Goal: Navigation & Orientation: Find specific page/section

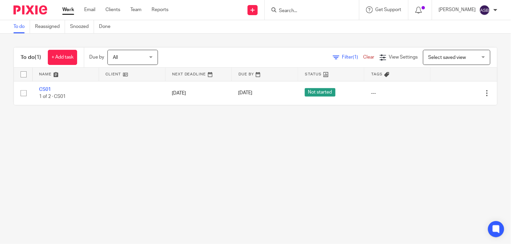
click at [278, 9] on input "Search" at bounding box center [308, 11] width 61 height 6
paste input "S39"
type input "S39"
click at [317, 31] on body "Work Email Clients Team Reports Work Email Clients Team Reports Settings Send n…" at bounding box center [255, 122] width 511 height 244
click at [288, 9] on input "Search" at bounding box center [308, 11] width 61 height 6
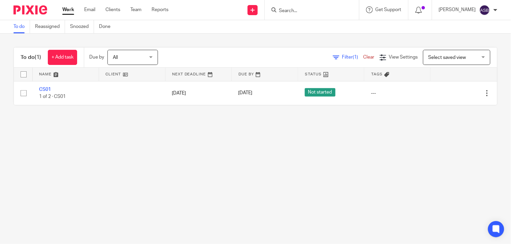
paste input "S39"
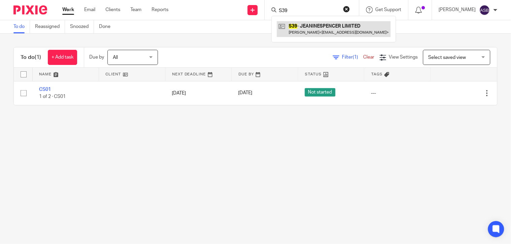
type input "S39"
click at [297, 25] on link at bounding box center [334, 28] width 114 height 15
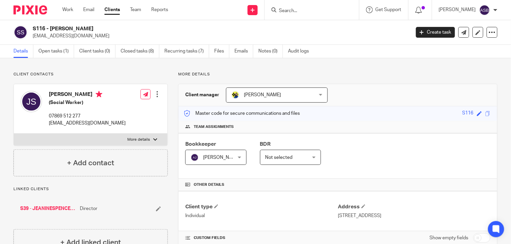
click at [287, 12] on input "Search" at bounding box center [308, 11] width 61 height 6
type input "B7"
click button "submit" at bounding box center [0, 0] width 0 height 0
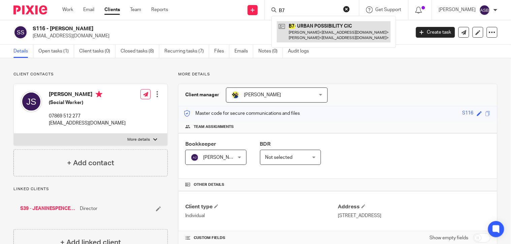
click at [316, 23] on link at bounding box center [334, 31] width 114 height 21
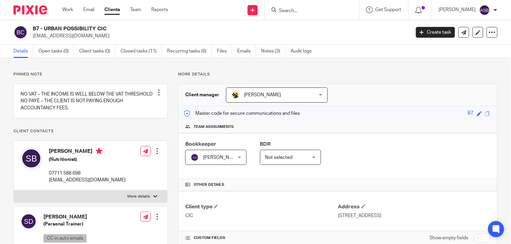
click at [284, 12] on input "Search" at bounding box center [308, 11] width 61 height 6
paste input "P19"
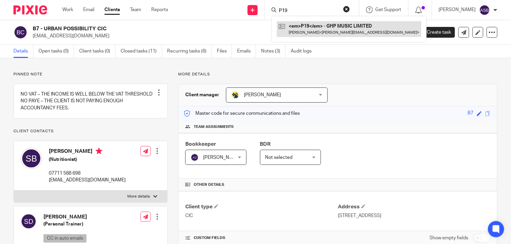
type input "P19"
click at [304, 28] on link at bounding box center [349, 28] width 144 height 15
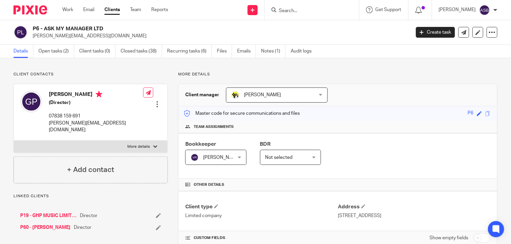
drag, startPoint x: 44, startPoint y: 27, endPoint x: 107, endPoint y: 28, distance: 62.9
click at [107, 28] on h2 "P6 - ASK MY MANAGER LTD" at bounding box center [182, 28] width 298 height 7
copy h2 "ASK MY MANAGER LTD"
click at [47, 224] on link "P60 - GEORGE POWELL" at bounding box center [45, 227] width 50 height 7
drag, startPoint x: 31, startPoint y: 30, endPoint x: 41, endPoint y: 30, distance: 9.8
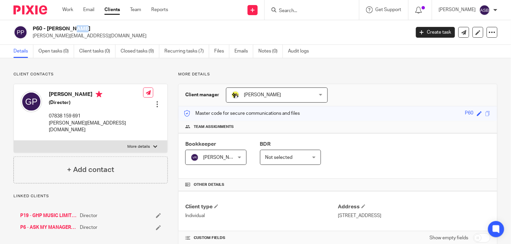
click at [41, 30] on div "P60 - GEORGE POWELL george@genika.co.uk" at bounding box center [209, 32] width 392 height 14
copy h2 "P60"
click at [284, 7] on form at bounding box center [314, 10] width 72 height 8
click at [289, 11] on input "Search" at bounding box center [308, 11] width 61 height 6
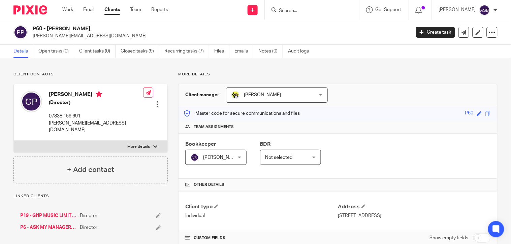
paste input "WE CARE HO"
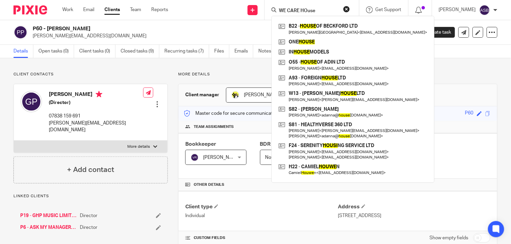
type input "WE CARE HOuse"
drag, startPoint x: 183, startPoint y: 30, endPoint x: 185, endPoint y: 5, distance: 25.3
click at [183, 30] on h2 "P60 - [PERSON_NAME]" at bounding box center [182, 28] width 298 height 7
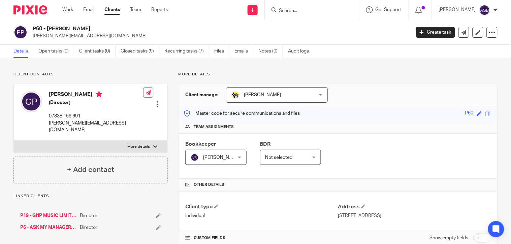
click at [301, 14] on div at bounding box center [312, 10] width 94 height 20
click at [298, 10] on input "Search" at bounding box center [308, 11] width 61 height 6
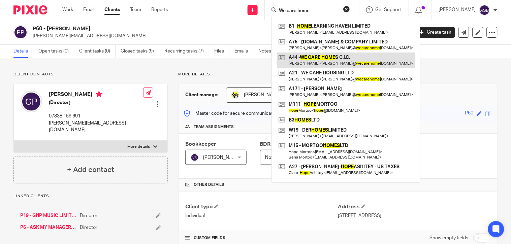
type input "We care home"
click at [327, 58] on link at bounding box center [346, 60] width 138 height 15
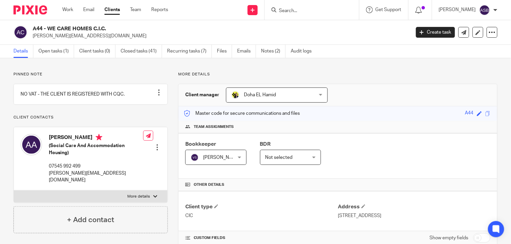
click at [288, 11] on input "Search" at bounding box center [308, 11] width 61 height 6
paste input "[PERSON_NAME]"
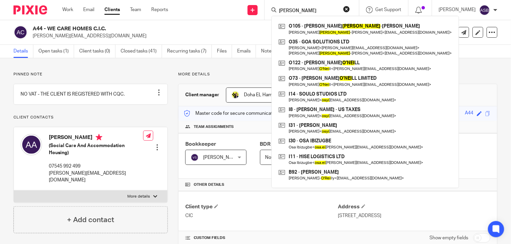
type input "[PERSON_NAME]"
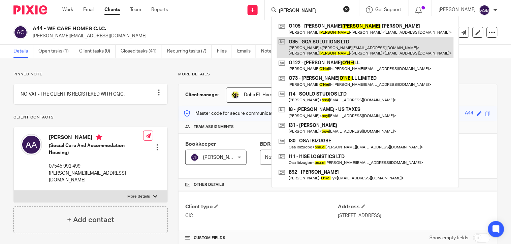
drag, startPoint x: 350, startPoint y: 28, endPoint x: 341, endPoint y: 45, distance: 18.7
click at [350, 28] on link at bounding box center [365, 28] width 177 height 15
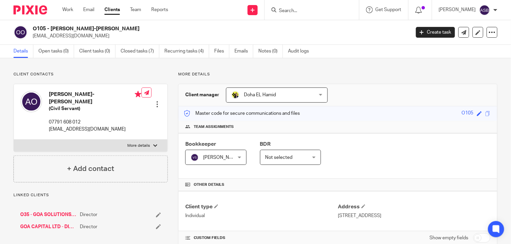
click at [289, 8] on input "Search" at bounding box center [308, 11] width 61 height 6
paste input "We care housing"
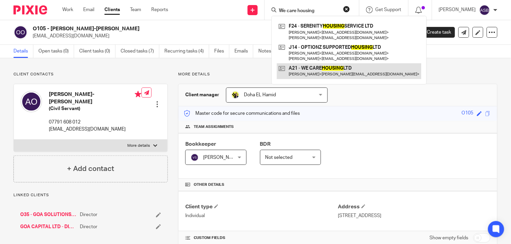
type input "We care housing"
click at [322, 74] on link at bounding box center [349, 70] width 144 height 15
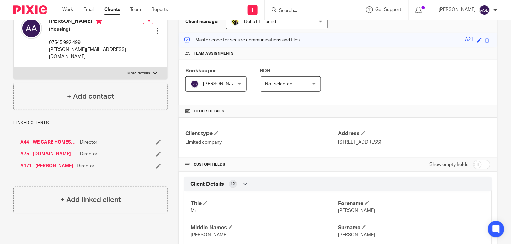
scroll to position [75, 0]
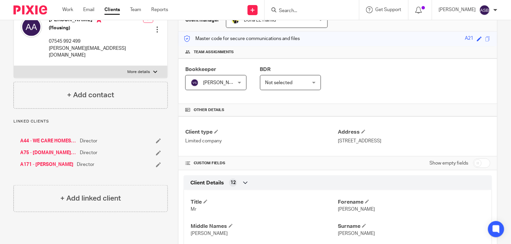
click at [55, 161] on link "A171 - [PERSON_NAME]" at bounding box center [46, 164] width 53 height 7
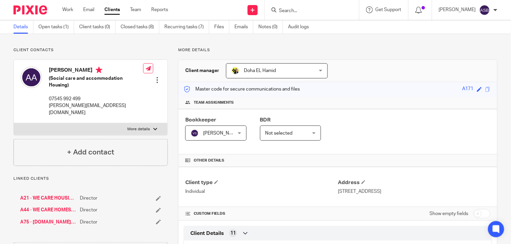
scroll to position [37, 0]
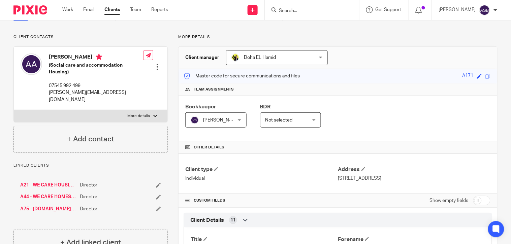
click at [46, 194] on link "A44 - WE CARE HOMES C.I.C." at bounding box center [48, 197] width 56 height 7
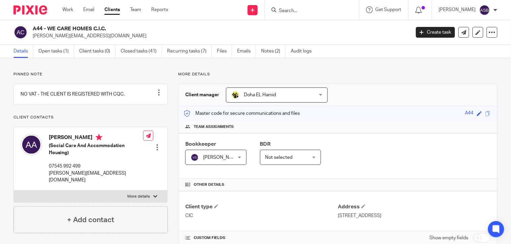
click at [281, 14] on div at bounding box center [312, 10] width 94 height 20
click at [282, 12] on input "Search" at bounding box center [308, 11] width 61 height 6
paste input "M78"
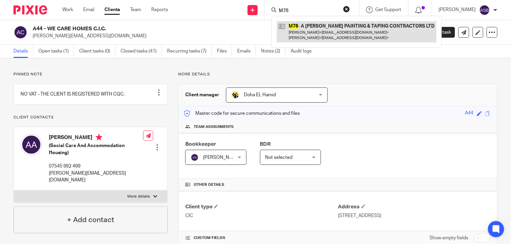
type input "M78"
click at [317, 26] on link at bounding box center [357, 31] width 160 height 21
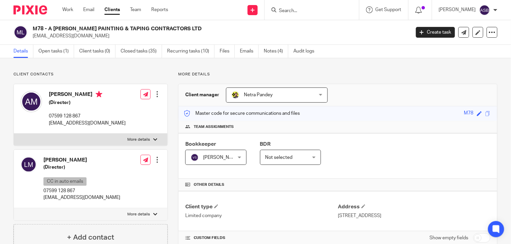
click at [302, 12] on input "Search" at bounding box center [308, 11] width 61 height 6
paste input "BUG TINTERN"
click at [312, 28] on p "No results found." at bounding box center [329, 24] width 103 height 7
click at [321, 9] on input "BUG TINTERN" at bounding box center [308, 11] width 61 height 6
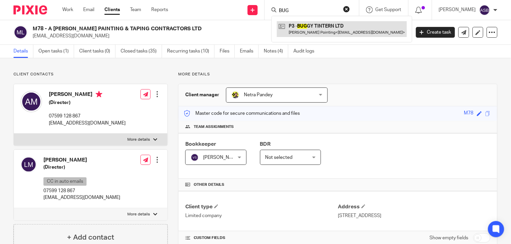
type input "BUG"
click at [314, 31] on link at bounding box center [342, 28] width 130 height 15
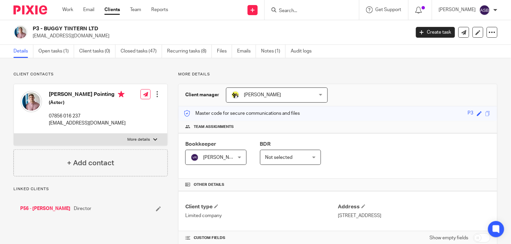
click at [102, 28] on h2 "P3 - BUGGY TINTERN LTD" at bounding box center [182, 28] width 298 height 7
click at [284, 10] on input "Search" at bounding box center [308, 11] width 61 height 6
paste input "A87"
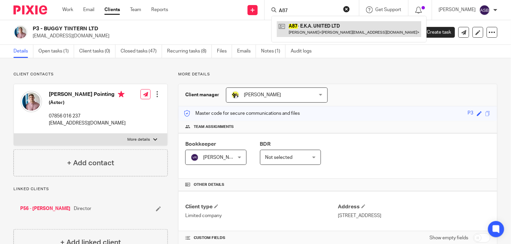
type input "A87"
click at [315, 25] on link at bounding box center [349, 28] width 144 height 15
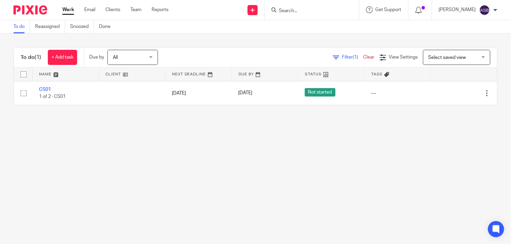
click at [299, 9] on input "Search" at bounding box center [308, 11] width 61 height 6
paste input "A87"
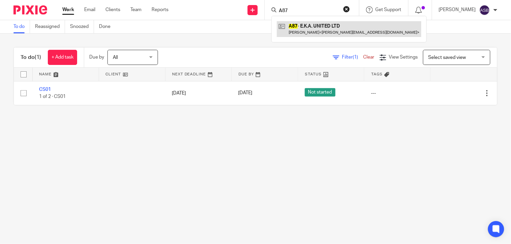
type input "A87"
click at [306, 32] on link at bounding box center [349, 28] width 144 height 15
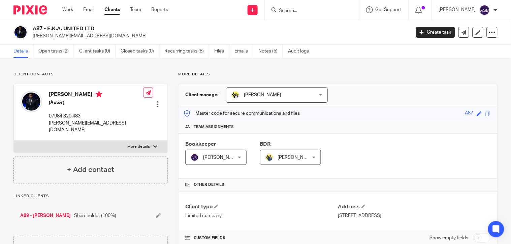
click at [296, 12] on input "Search" at bounding box center [308, 11] width 61 height 6
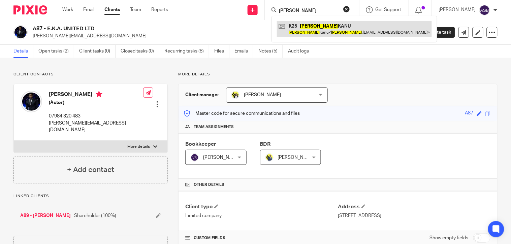
type input "[PERSON_NAME]"
click at [304, 28] on link at bounding box center [354, 28] width 155 height 15
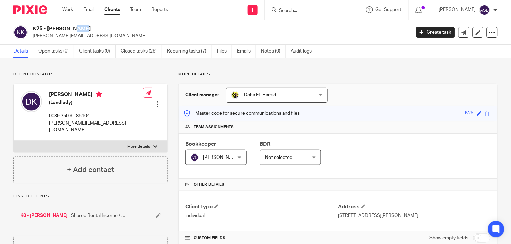
drag, startPoint x: 33, startPoint y: 26, endPoint x: 41, endPoint y: 28, distance: 8.5
click at [41, 28] on h2 "K25 - [PERSON_NAME]" at bounding box center [182, 28] width 298 height 7
copy h2 "K25"
click at [44, 212] on link "K8 - [PERSON_NAME]" at bounding box center [43, 215] width 47 height 7
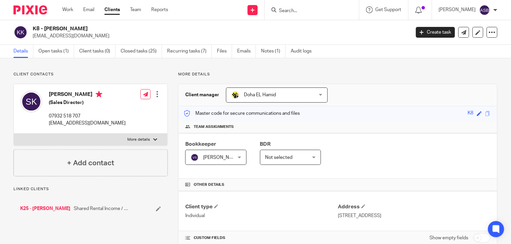
click at [84, 26] on h2 "K8 - SANTIGIE KANU" at bounding box center [182, 28] width 298 height 7
click at [49, 208] on link "K25 - DELPHINE KANU" at bounding box center [45, 208] width 50 height 7
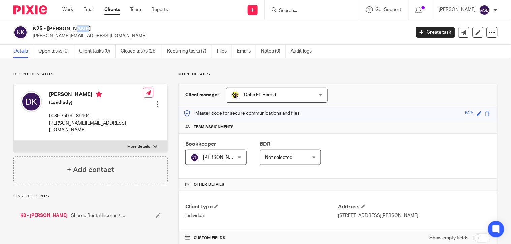
drag, startPoint x: 31, startPoint y: 29, endPoint x: 41, endPoint y: 28, distance: 10.2
click at [41, 28] on div "K25 - [PERSON_NAME] [PERSON_NAME][EMAIL_ADDRESS][DOMAIN_NAME]" at bounding box center [209, 32] width 392 height 14
copy h2 "K25"
click at [294, 13] on input "Search" at bounding box center [308, 11] width 61 height 6
paste input "AUTOMATION AI"
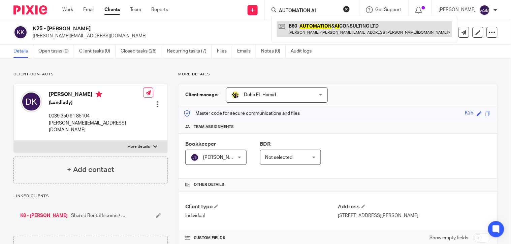
type input "AUTOMATION AI"
click at [355, 26] on link at bounding box center [364, 28] width 175 height 15
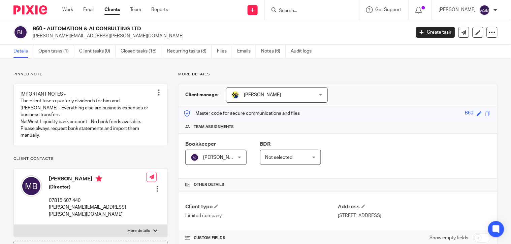
click at [302, 13] on input "Search" at bounding box center [308, 11] width 61 height 6
paste input "JEANINESPENCE"
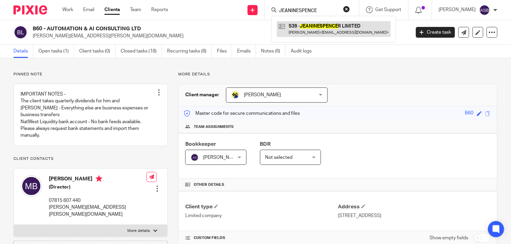
type input "JEANINESPENCE"
click at [316, 34] on link at bounding box center [334, 28] width 114 height 15
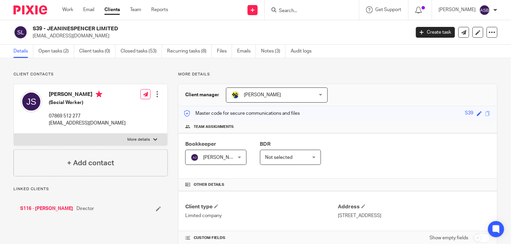
drag, startPoint x: 48, startPoint y: 28, endPoint x: 117, endPoint y: 29, distance: 69.0
click at [117, 29] on h2 "S39 - JEANINESPENCER LIMITED" at bounding box center [182, 28] width 298 height 7
click at [54, 49] on link "Open tasks (2)" at bounding box center [56, 51] width 36 height 13
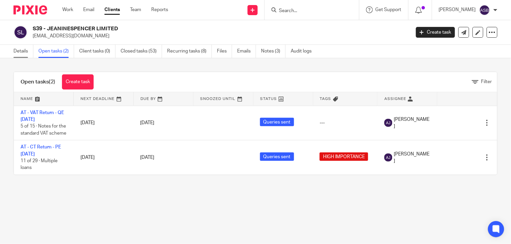
click at [18, 50] on link "Details" at bounding box center [23, 51] width 20 height 13
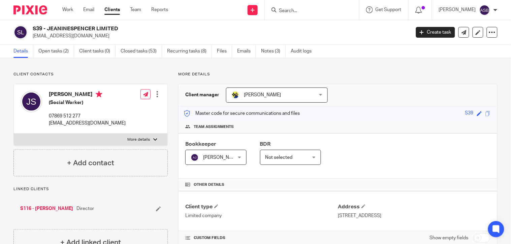
click at [313, 12] on input "Search" at bounding box center [308, 11] width 61 height 6
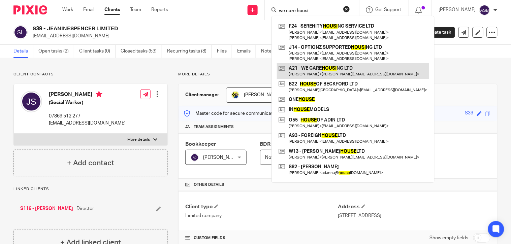
type input "we care housi"
click at [345, 73] on link at bounding box center [353, 70] width 152 height 15
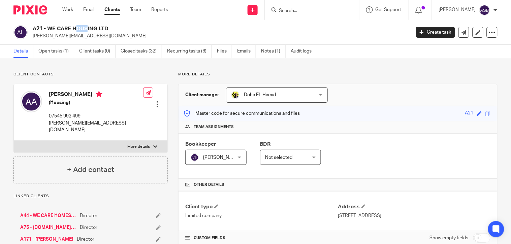
drag, startPoint x: 33, startPoint y: 27, endPoint x: 42, endPoint y: 29, distance: 9.2
click at [42, 29] on h2 "A21 - WE CARE HOUSING LTD" at bounding box center [182, 28] width 298 height 7
copy h2 "A21"
click at [278, 8] on input "Search" at bounding box center [308, 11] width 61 height 6
paste input "OSE"
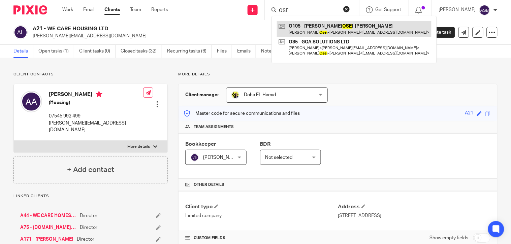
type input "OSE"
click at [331, 28] on link at bounding box center [354, 28] width 154 height 15
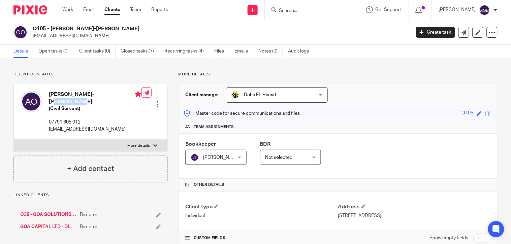
drag, startPoint x: 64, startPoint y: 95, endPoint x: 86, endPoint y: 97, distance: 22.3
click at [86, 97] on h4 "[PERSON_NAME]-[PERSON_NAME]" at bounding box center [95, 98] width 93 height 14
drag, startPoint x: 34, startPoint y: 29, endPoint x: 47, endPoint y: 29, distance: 13.8
click at [47, 29] on h2 "O105 - [PERSON_NAME]-[PERSON_NAME]" at bounding box center [182, 28] width 298 height 7
copy h2 "O105"
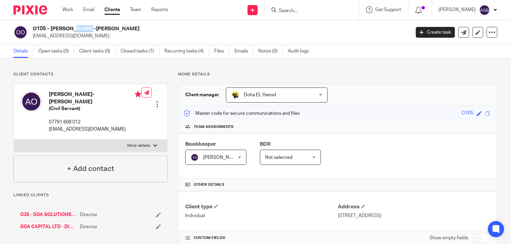
drag, startPoint x: 47, startPoint y: 29, endPoint x: 129, endPoint y: 32, distance: 81.8
click at [153, 35] on p "[EMAIL_ADDRESS][DOMAIN_NAME]" at bounding box center [219, 36] width 373 height 7
drag, startPoint x: 34, startPoint y: 28, endPoint x: 44, endPoint y: 28, distance: 10.4
click at [45, 29] on h2 "O105 - ANNA OSEI-KOFI" at bounding box center [182, 28] width 298 height 7
copy h2 "O105"
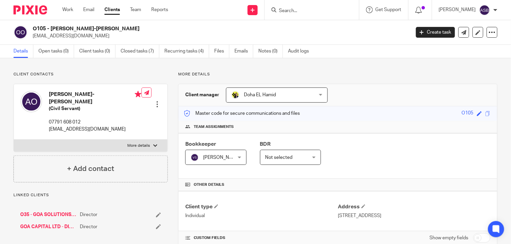
click at [301, 9] on input "Search" at bounding box center [308, 11] width 61 height 6
paste input "WE CARE HOUS"
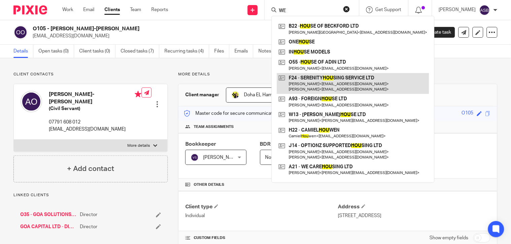
type input "W"
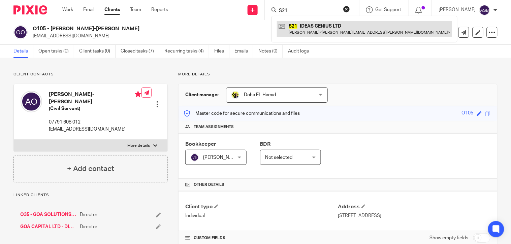
drag, startPoint x: 297, startPoint y: 11, endPoint x: 303, endPoint y: 23, distance: 13.1
click at [266, 12] on div "S21 S21 - IDEAS GENIUS LTD Bernard Achampong < bernard.achampong@weareunedited.…" at bounding box center [312, 10] width 94 height 20
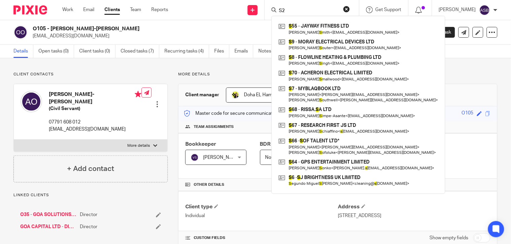
type input "S24"
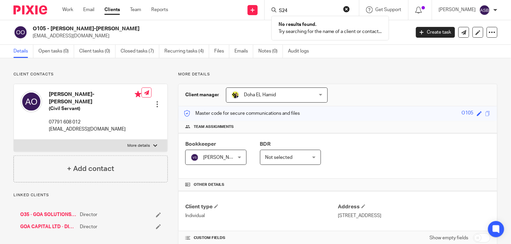
drag, startPoint x: 238, startPoint y: 8, endPoint x: 339, endPoint y: 45, distance: 107.7
click at [236, 10] on div "Send new email Create task Add client Request signature S24 No results found. T…" at bounding box center [344, 10] width 333 height 20
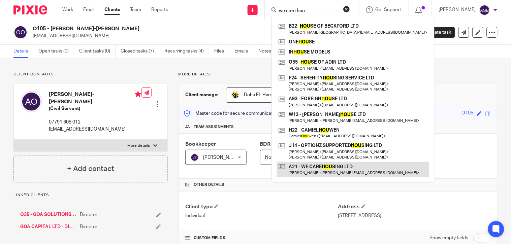
type input "we care hou"
click at [329, 167] on link at bounding box center [353, 169] width 152 height 15
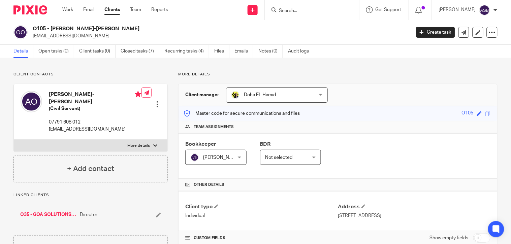
click at [280, 6] on form at bounding box center [314, 10] width 72 height 8
click at [281, 8] on input "Search" at bounding box center [308, 11] width 61 height 6
paste input "[PERSON_NAME]"
type input "[PERSON_NAME]"
click at [345, 9] on button "reset" at bounding box center [346, 9] width 7 height 7
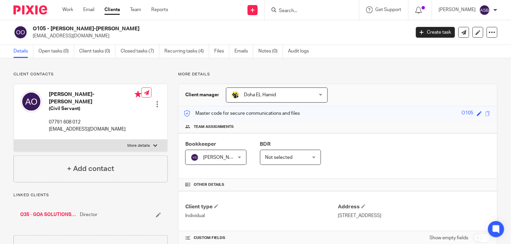
click at [314, 9] on input "Search" at bounding box center [308, 11] width 61 height 6
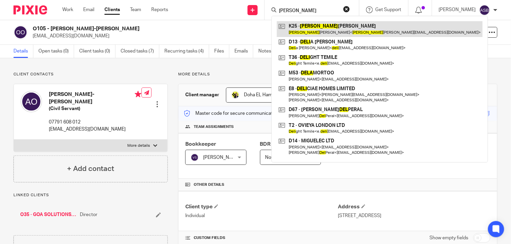
type input "[PERSON_NAME]"
click at [325, 30] on link at bounding box center [380, 28] width 206 height 15
